Goal: Complete application form

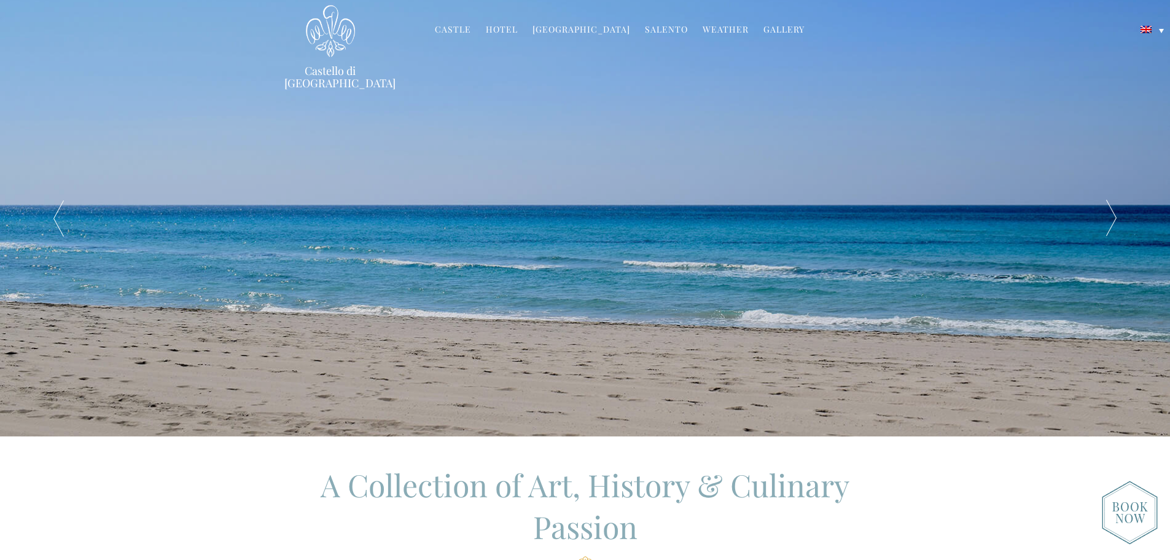
click at [329, 53] on img at bounding box center [330, 31] width 49 height 52
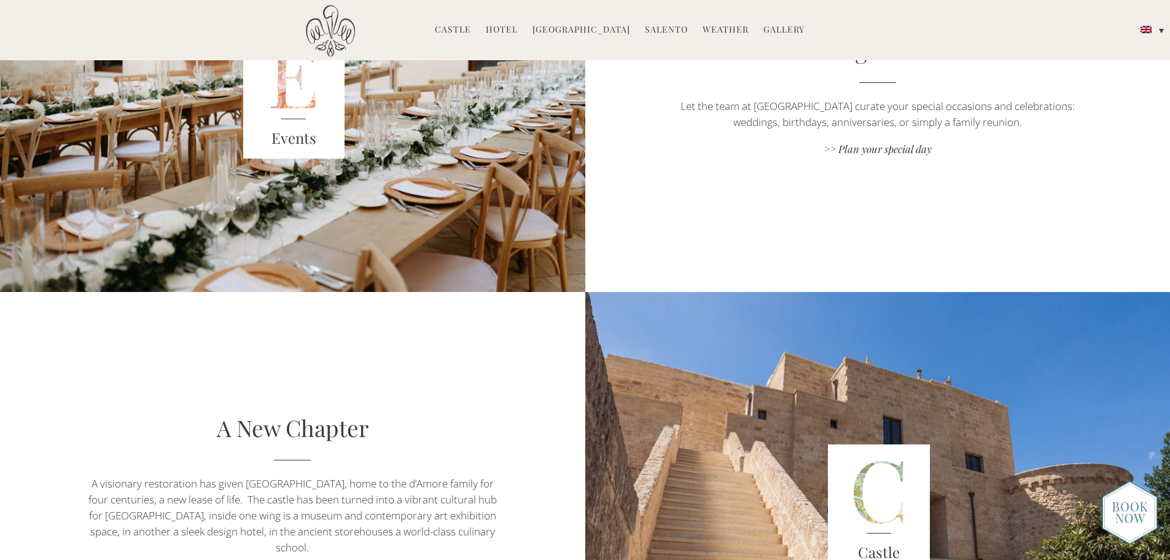
scroll to position [2027, 0]
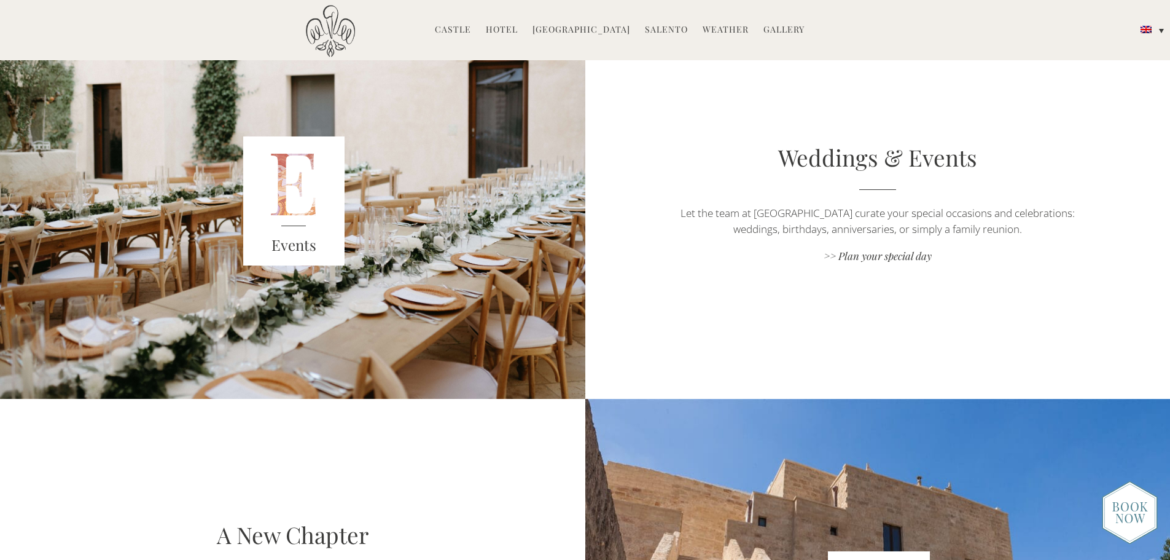
click at [802, 158] on link "Weddings & Events" at bounding box center [877, 157] width 199 height 30
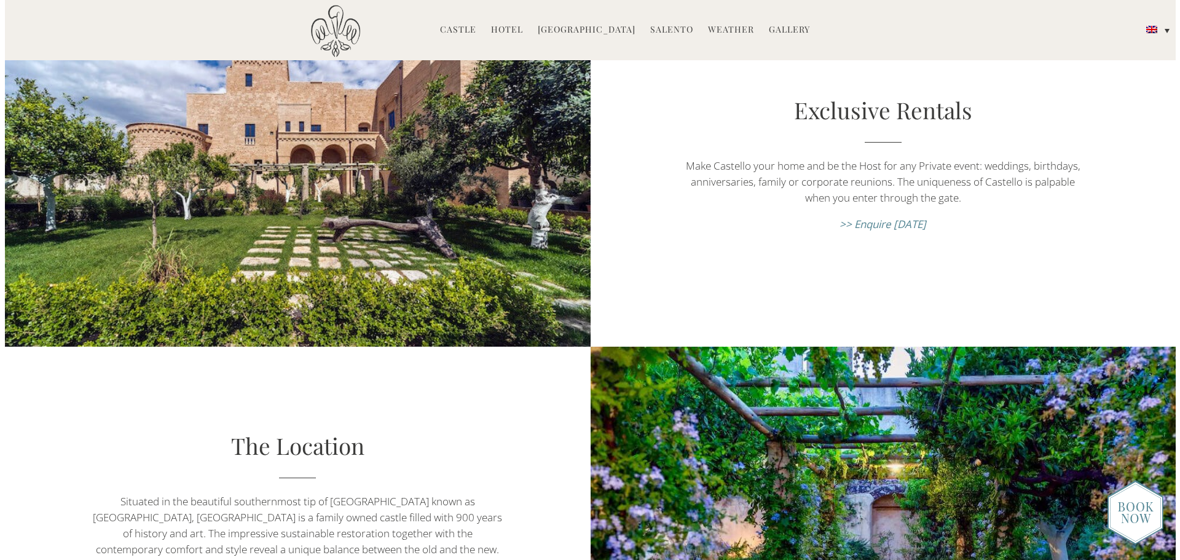
scroll to position [369, 0]
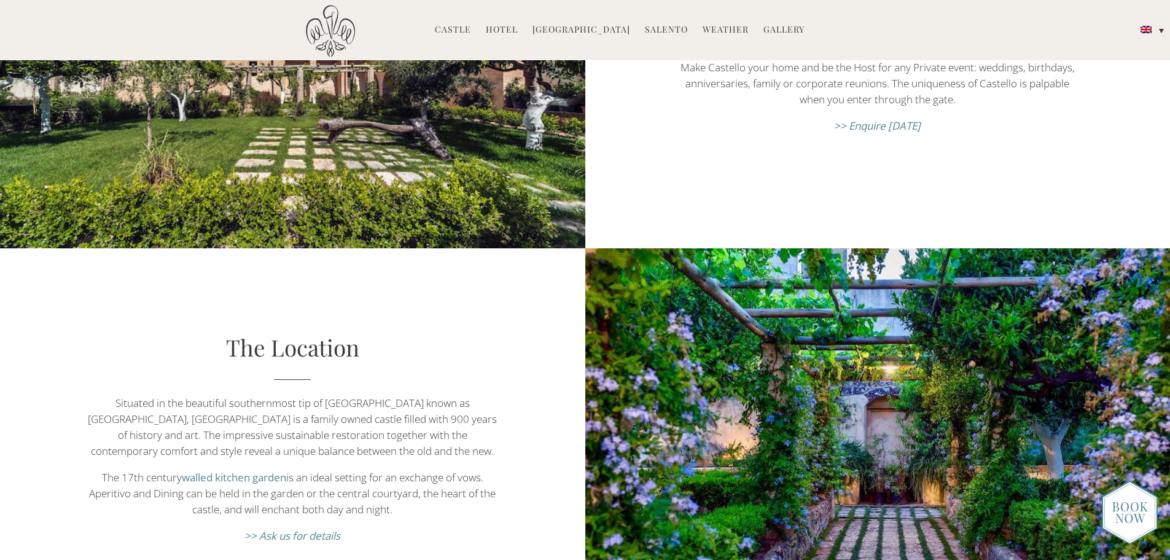
click at [865, 119] on em ">> Enquire [DATE]" at bounding box center [877, 126] width 87 height 14
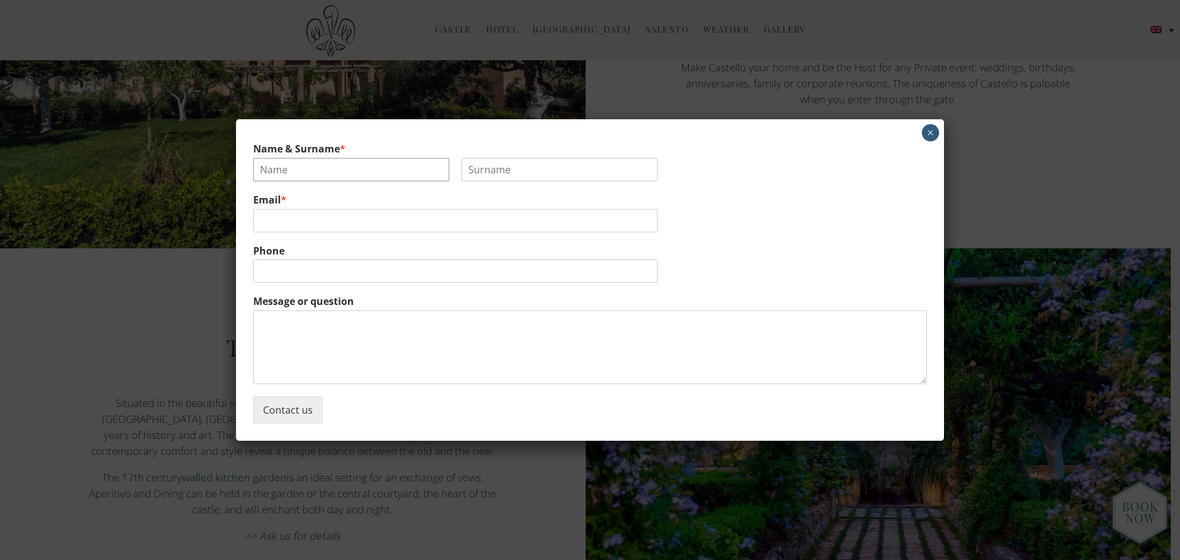
click at [332, 175] on input "Name & Surname *" at bounding box center [351, 169] width 196 height 23
type input "Ronni"
type input "Stewart"
type input "ronni.stewart4@gmail.com"
type input "8312145049"
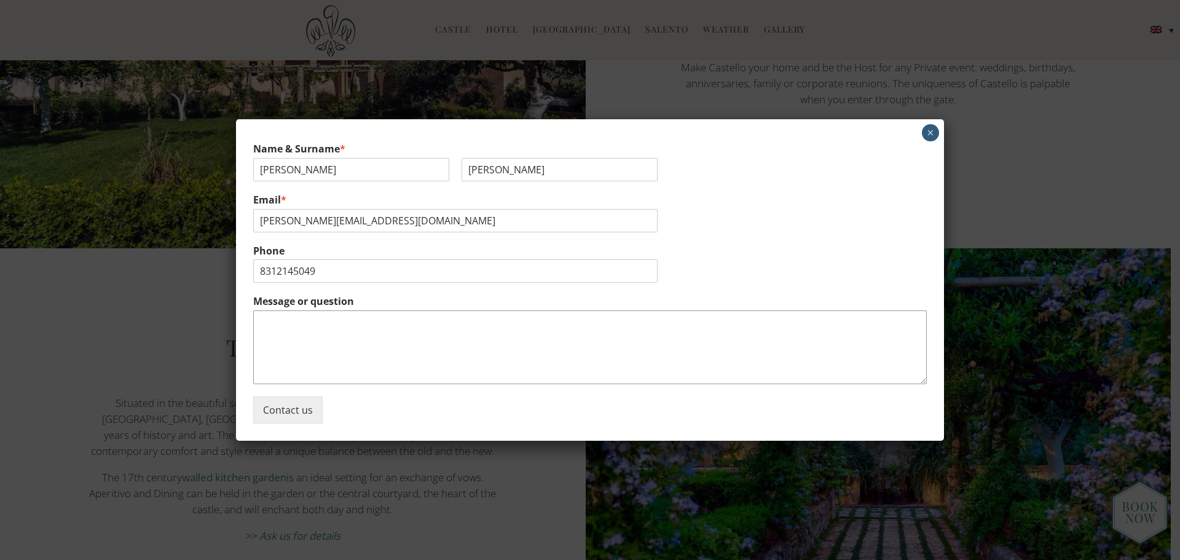
click at [326, 322] on textarea "Message or question" at bounding box center [589, 347] width 673 height 74
paste textarea "My fiancé and I are planning a wedding for late summer 2026, and we’re wonderin…"
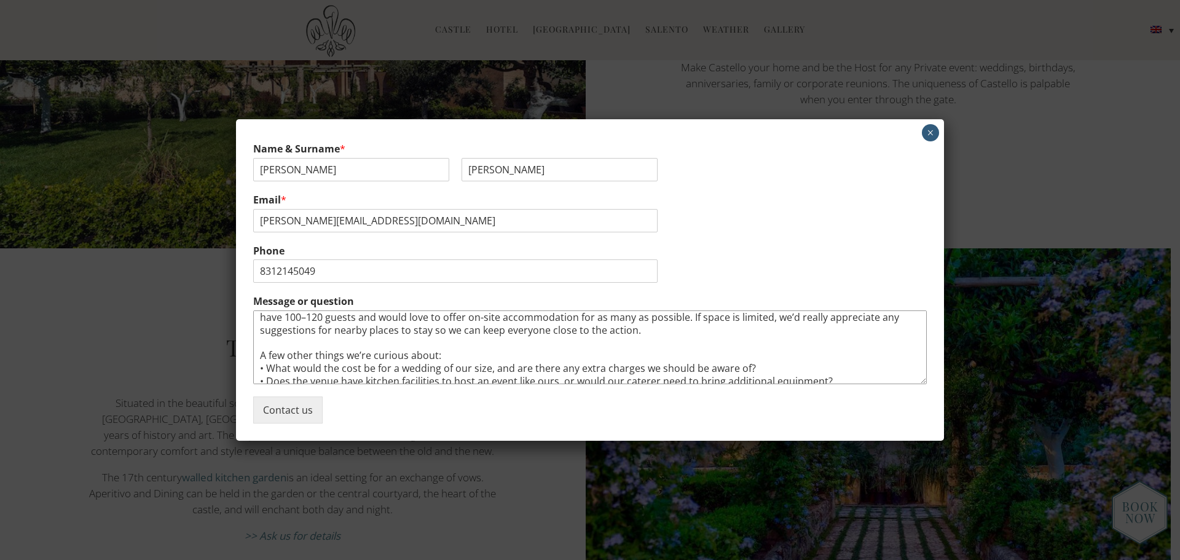
scroll to position [0, 0]
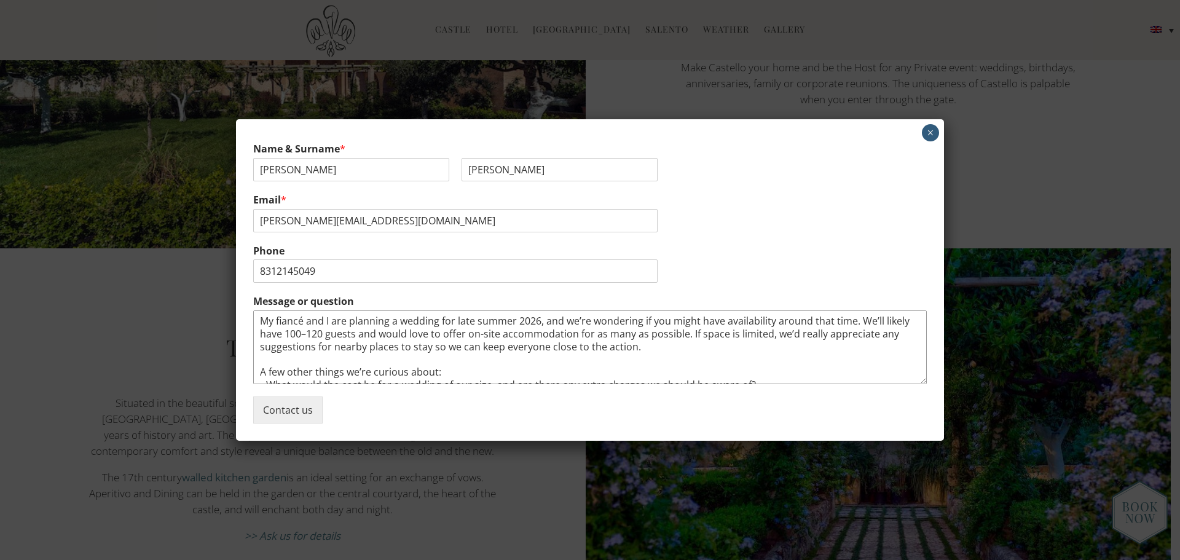
click at [756, 349] on textarea "My fiancé and I are planning a wedding for late summer 2026, and we’re wonderin…" at bounding box center [589, 347] width 673 height 74
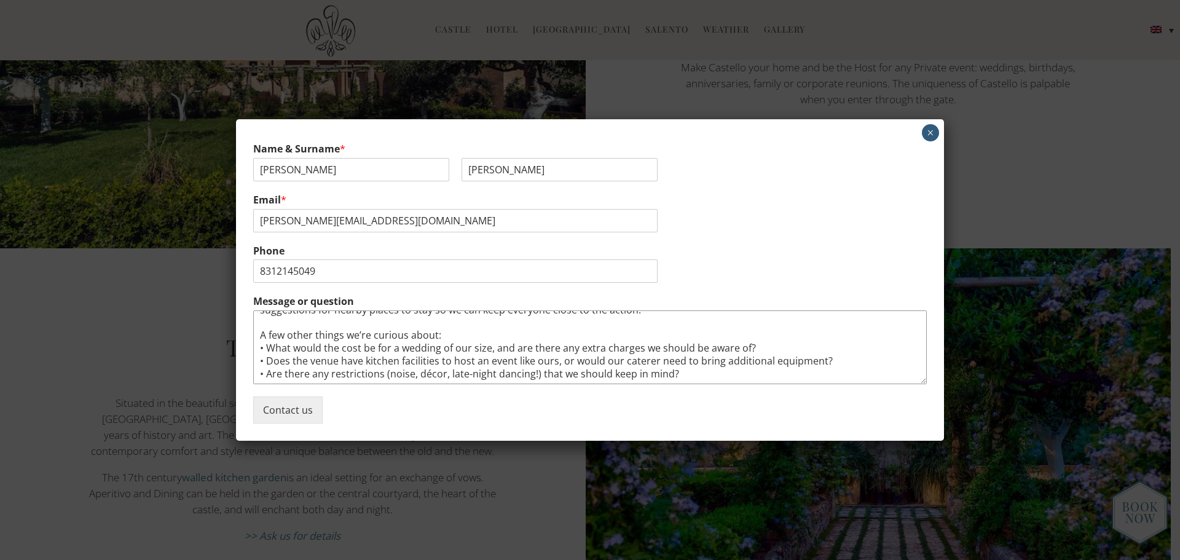
drag, startPoint x: 339, startPoint y: 332, endPoint x: 452, endPoint y: 335, distance: 113.1
click at [452, 335] on textarea "My fiancé and I are planning a wedding for late summer 2026, and we’re wonderin…" at bounding box center [589, 347] width 673 height 74
click at [815, 362] on textarea "My fiancé and I are planning a wedding for late summer 2026, and we’re wonderin…" at bounding box center [589, 347] width 673 height 74
type textarea "My fiancé and I are planning a wedding for late summer 2026, and we’re wonderin…"
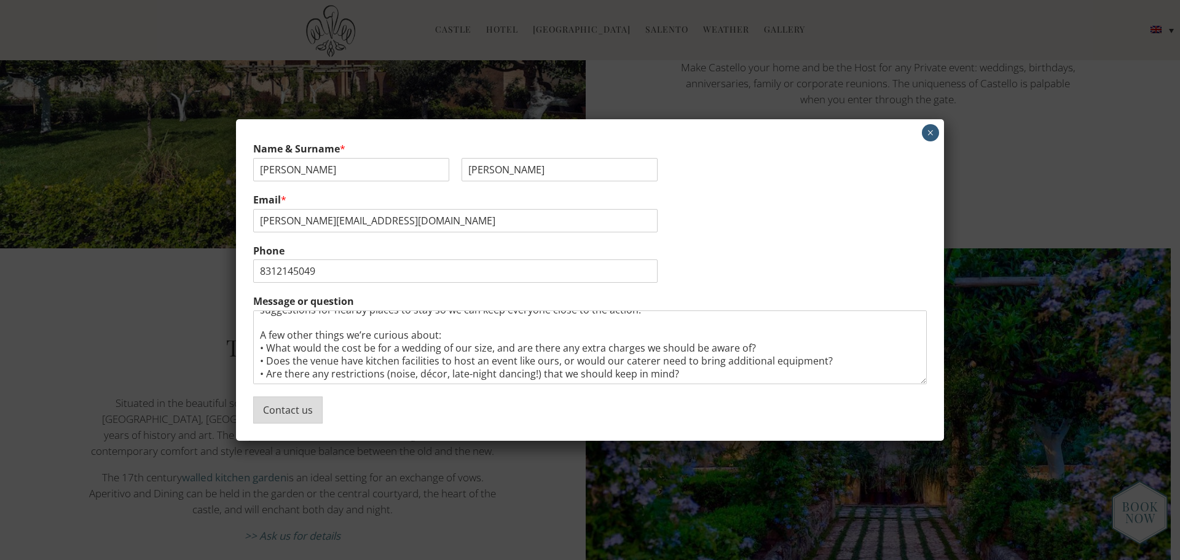
click at [303, 412] on button "Contact us" at bounding box center [287, 409] width 69 height 27
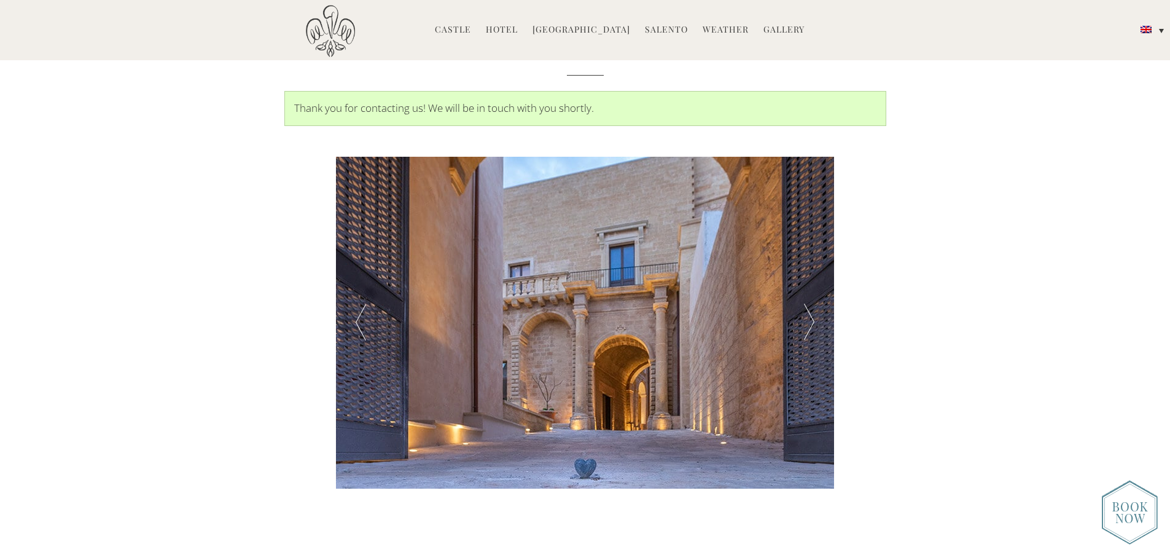
scroll to position [2670, 0]
